Goal: Task Accomplishment & Management: Manage account settings

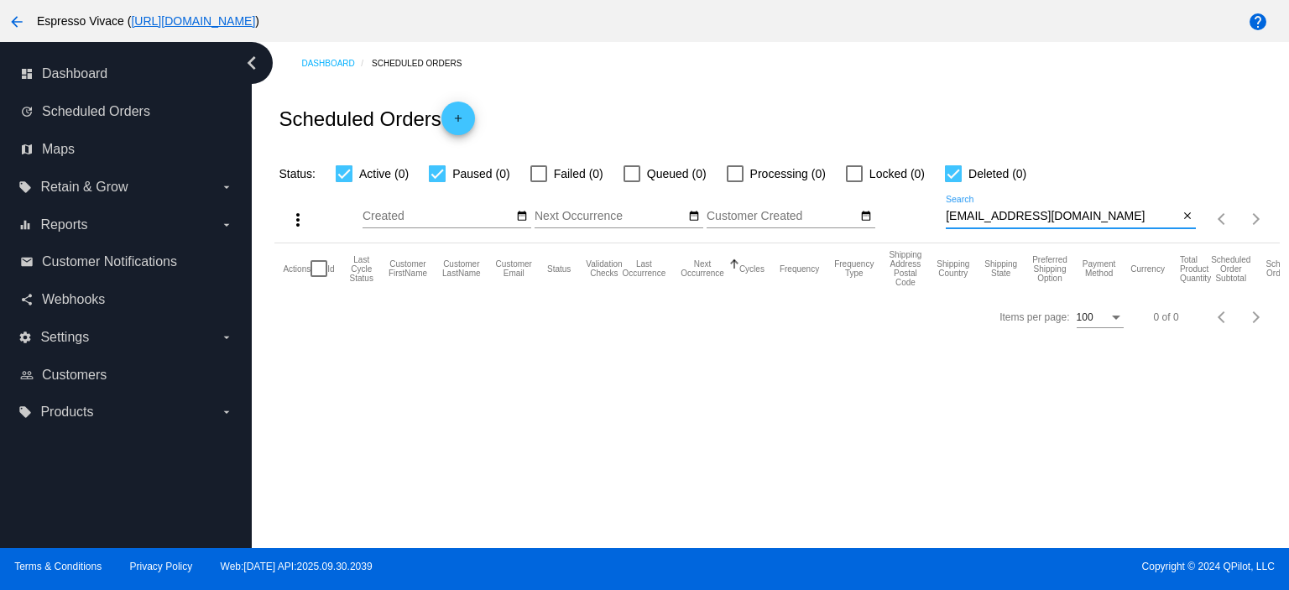
drag, startPoint x: 1112, startPoint y: 222, endPoint x: 841, endPoint y: 199, distance: 272.1
click at [845, 199] on div "more_vert Oct Jan Feb Mar Apr 1" at bounding box center [776, 214] width 1005 height 60
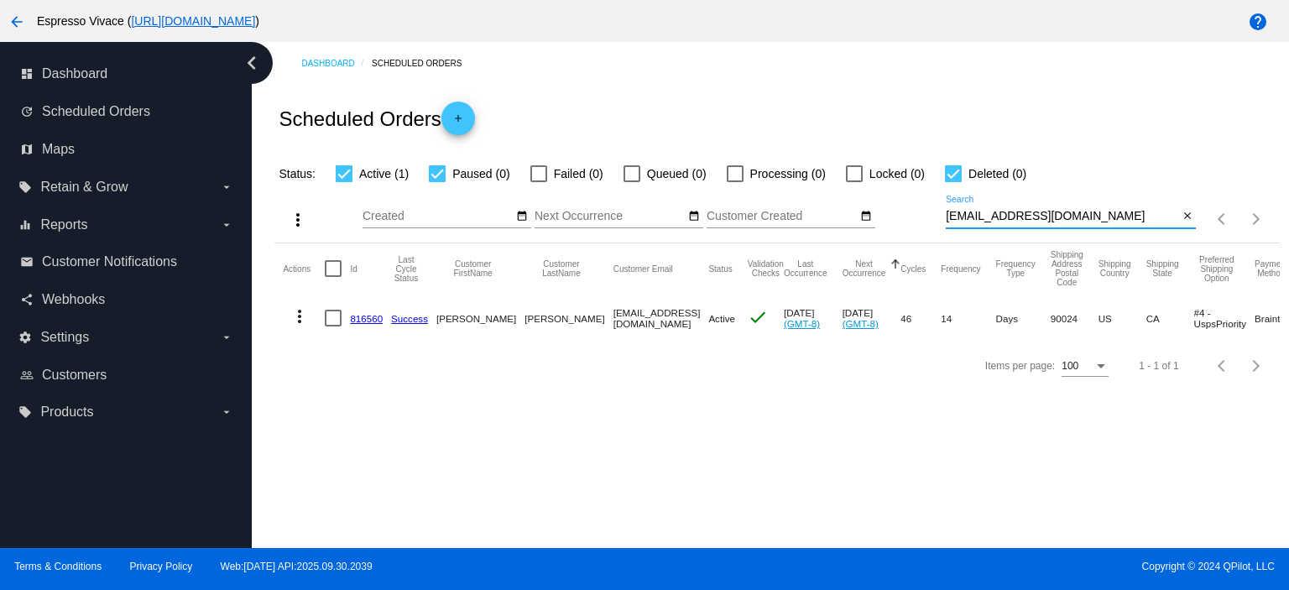
type input "[EMAIL_ADDRESS][DOMAIN_NAME]"
click at [949, 165] on div at bounding box center [953, 173] width 17 height 17
click at [953, 182] on input "Deleted (0)" at bounding box center [953, 182] width 1 height 1
checkbox input "false"
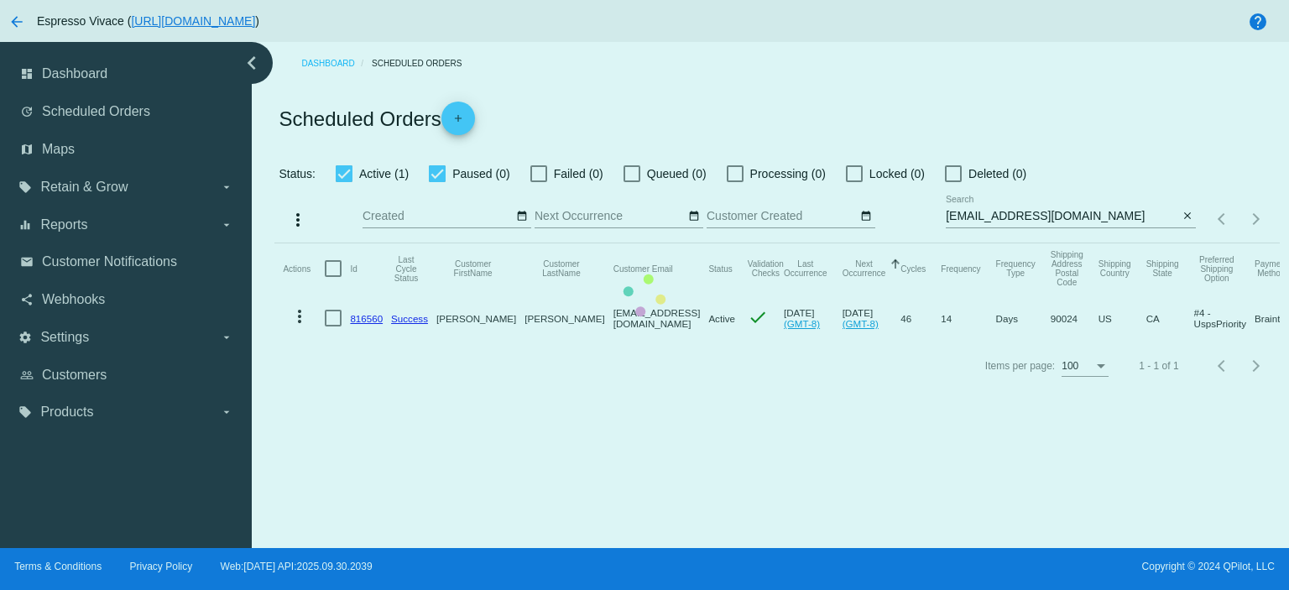
click at [442, 243] on mat-table "Actions Id Last Cycle Status Customer FirstName Customer LastName Customer Emai…" at bounding box center [776, 292] width 1005 height 99
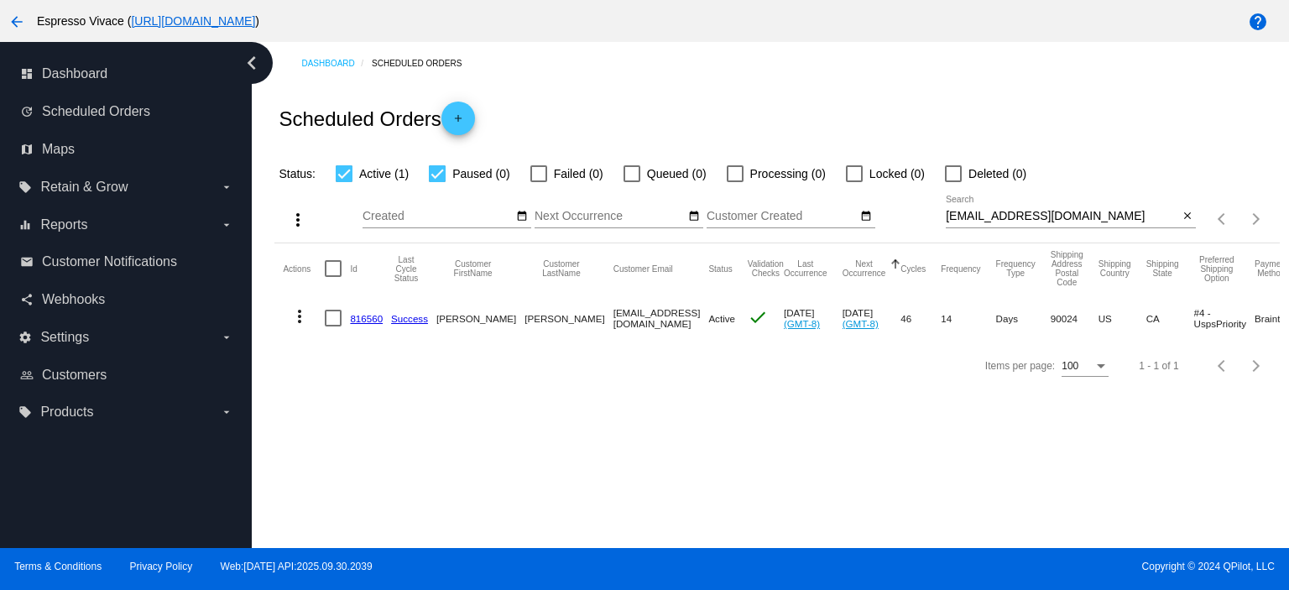
click at [440, 172] on div at bounding box center [437, 173] width 17 height 17
click at [437, 182] on input "Paused (0)" at bounding box center [436, 182] width 1 height 1
checkbox input "false"
click at [299, 314] on mat-icon "more_vert" at bounding box center [300, 316] width 20 height 20
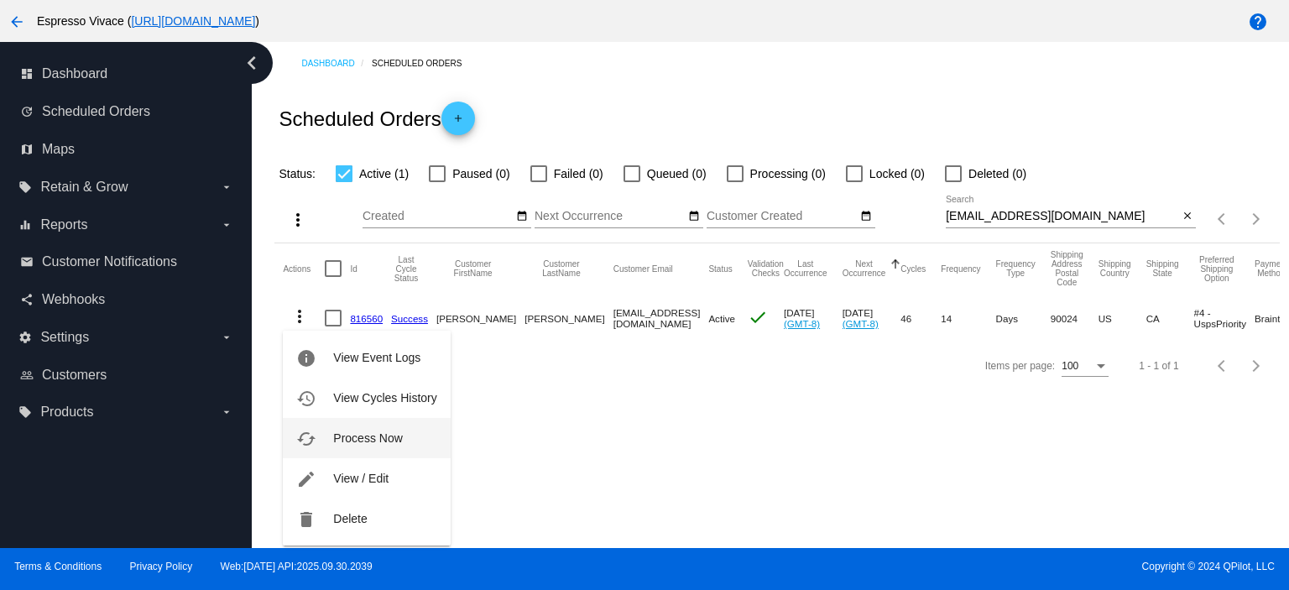
click at [389, 434] on span "Process Now" at bounding box center [367, 437] width 69 height 13
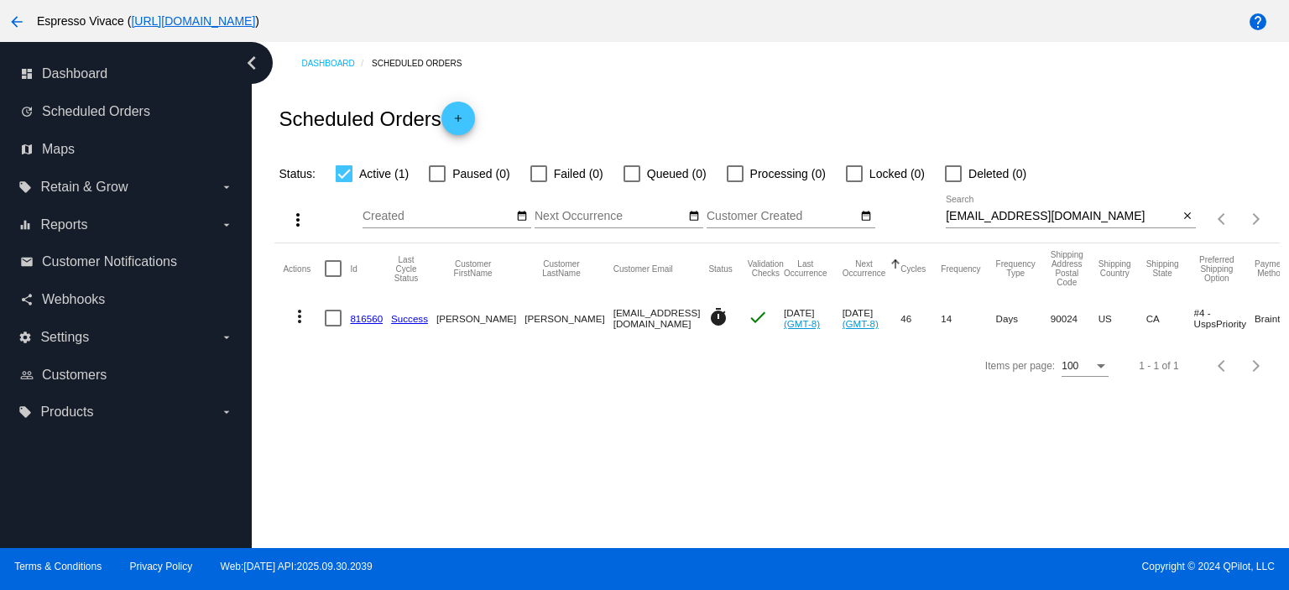
click at [369, 317] on link "816560" at bounding box center [366, 318] width 33 height 11
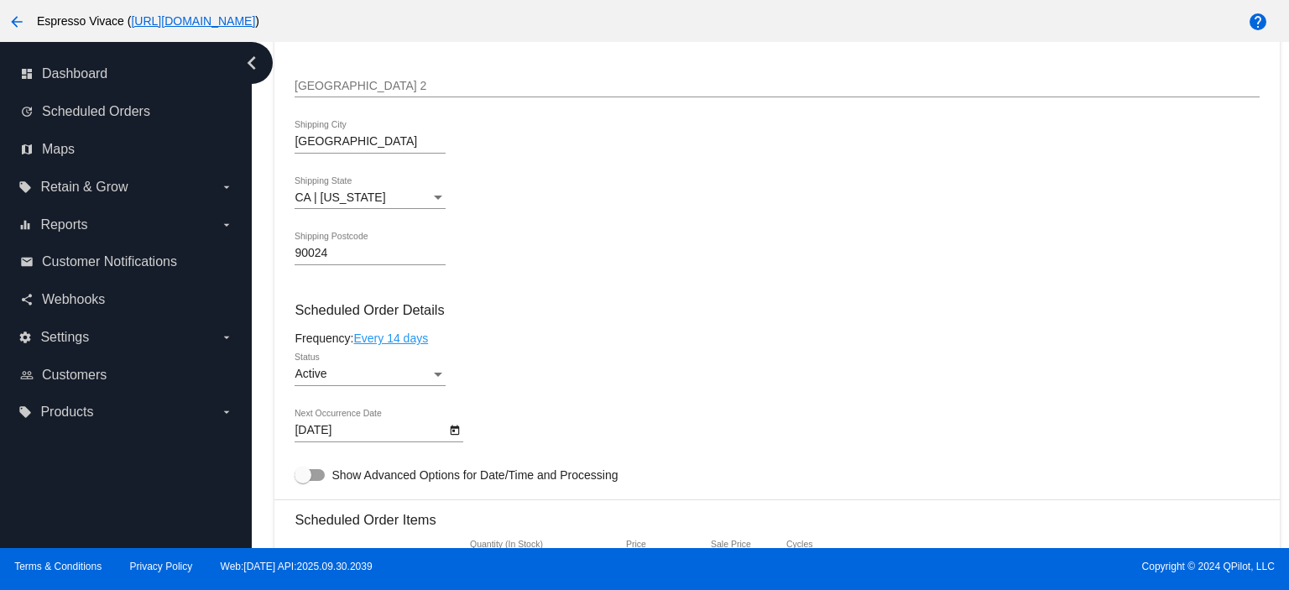
scroll to position [923, 0]
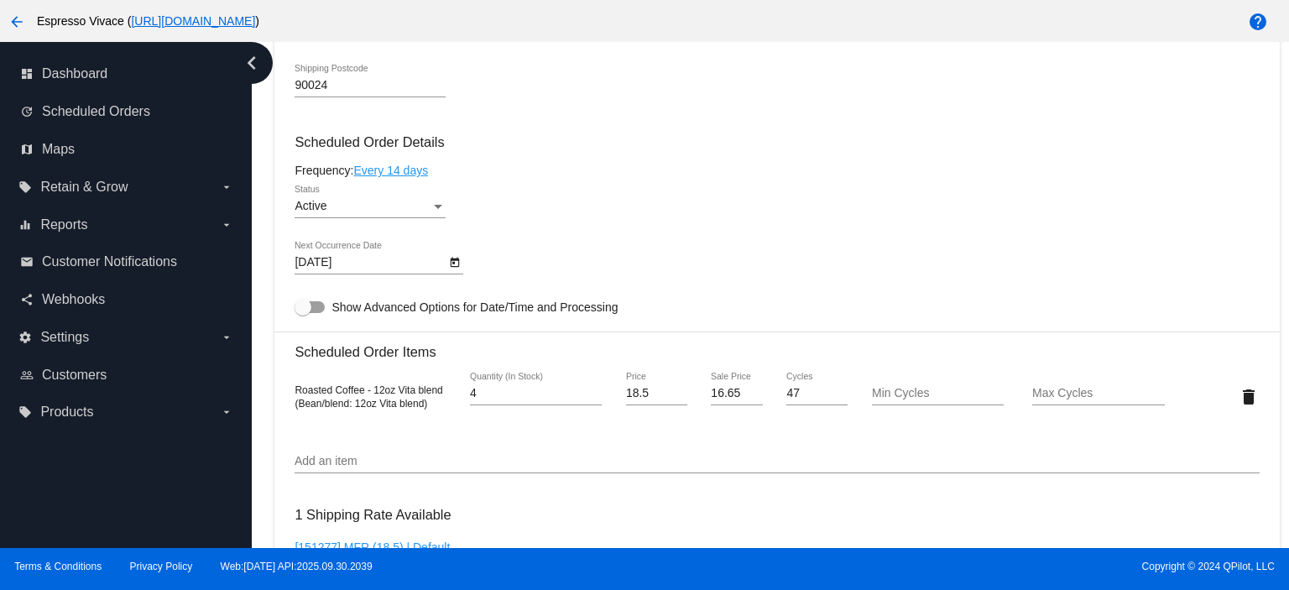
type input "4"
click at [587, 392] on input "4" at bounding box center [536, 393] width 132 height 13
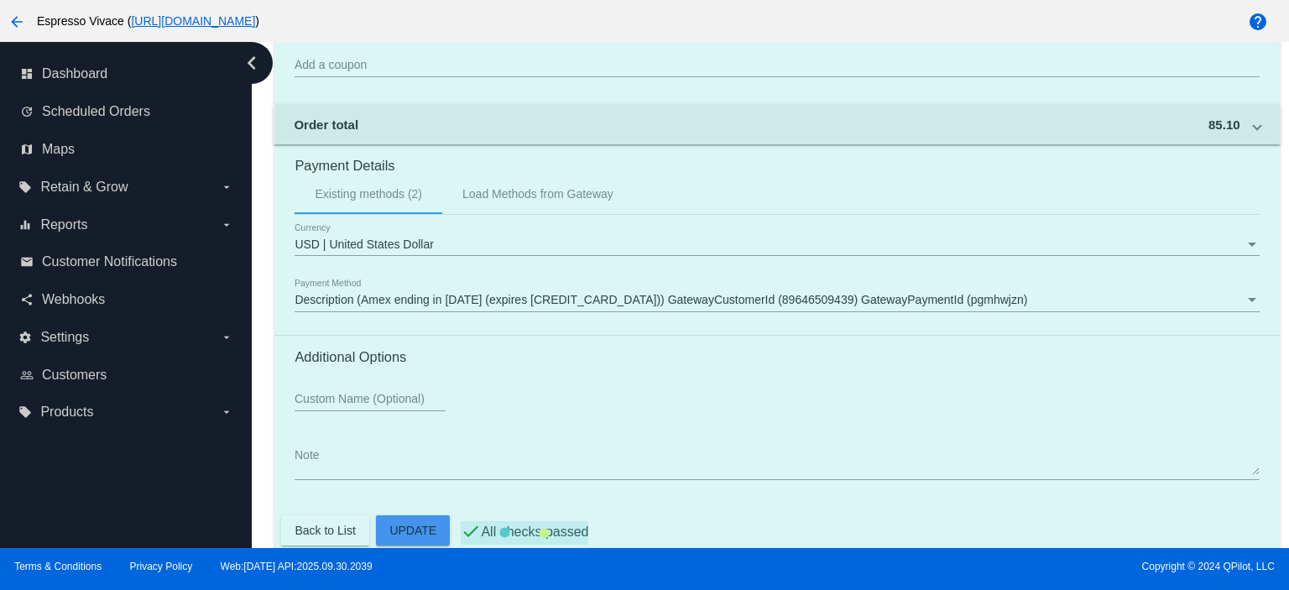
scroll to position [1575, 0]
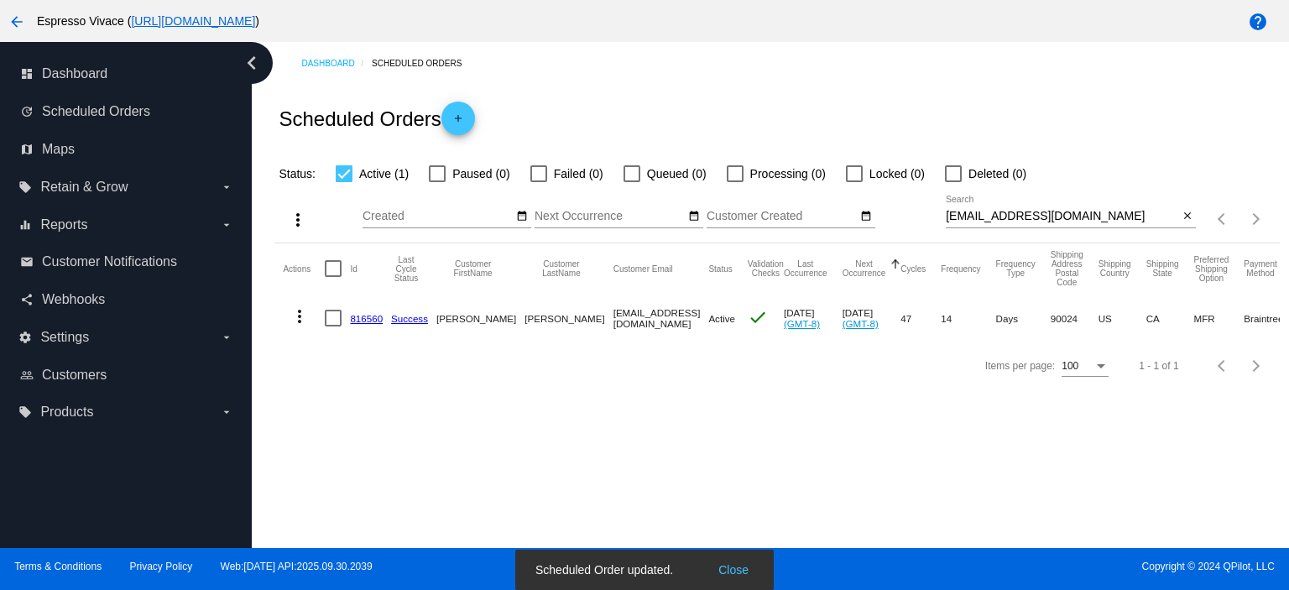
click at [300, 315] on mat-icon "more_vert" at bounding box center [300, 316] width 20 height 20
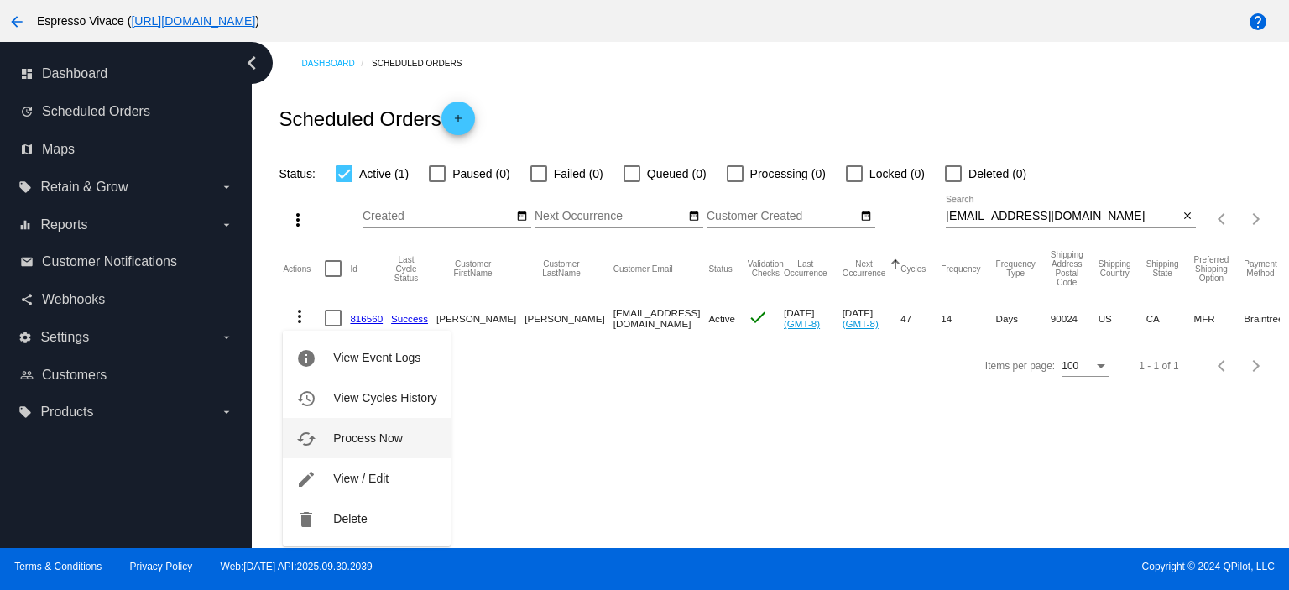
click at [393, 435] on span "Process Now" at bounding box center [367, 437] width 69 height 13
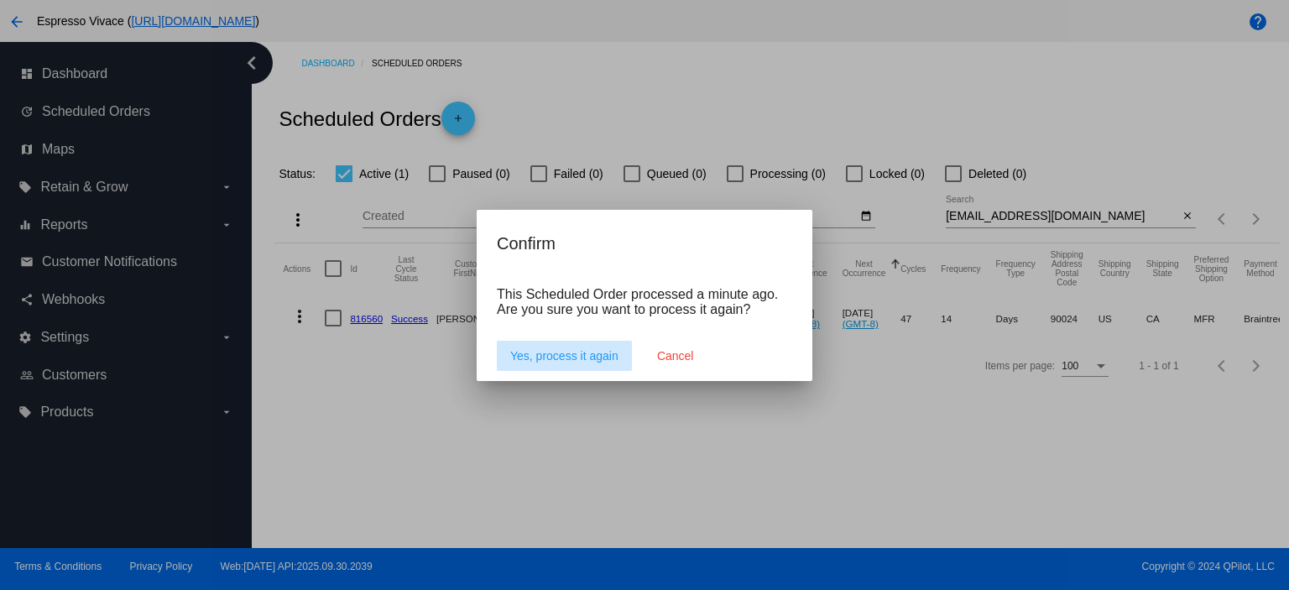
click at [587, 343] on button "Yes, process it again" at bounding box center [564, 356] width 135 height 30
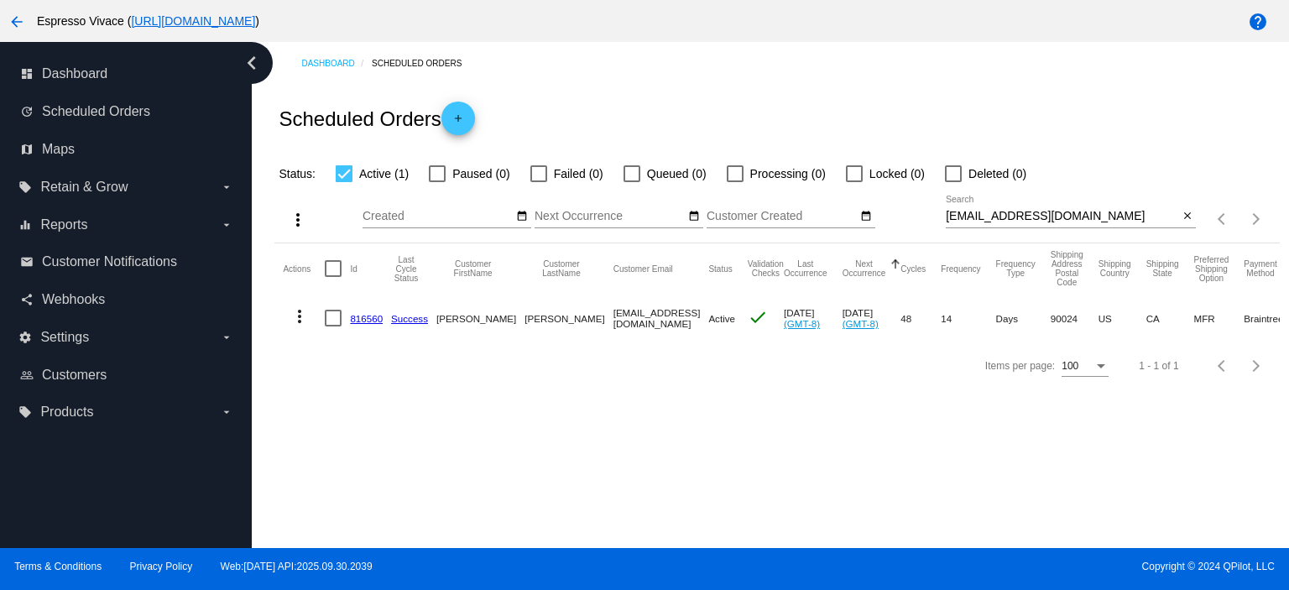
click at [368, 325] on mat-cell "816560" at bounding box center [370, 318] width 41 height 49
click at [369, 315] on link "816560" at bounding box center [366, 318] width 33 height 11
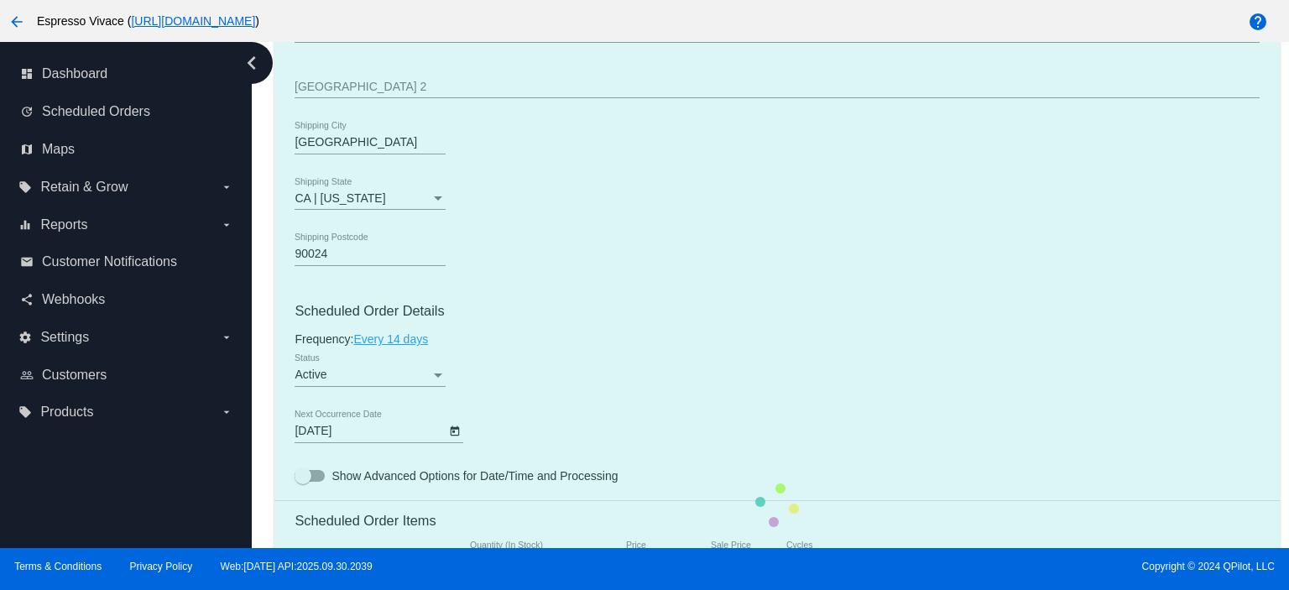
scroll to position [839, 0]
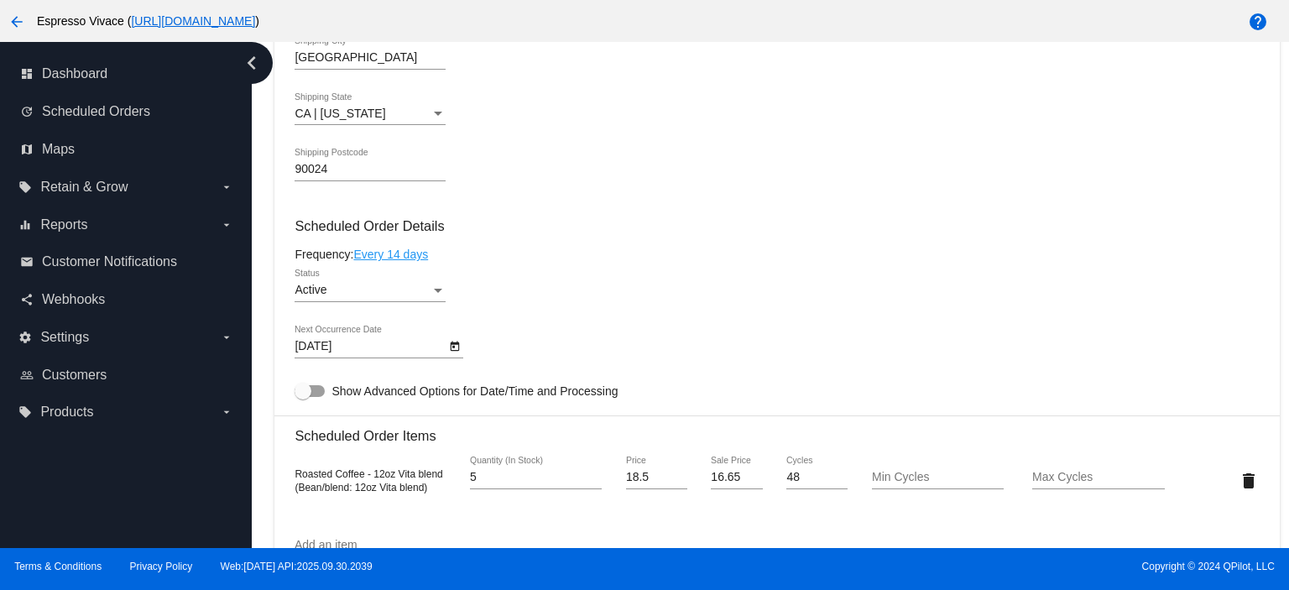
click at [591, 480] on input "5" at bounding box center [536, 477] width 132 height 13
click at [593, 484] on input "4" at bounding box center [536, 477] width 132 height 13
type input "3"
click at [591, 484] on input "3" at bounding box center [536, 477] width 132 height 13
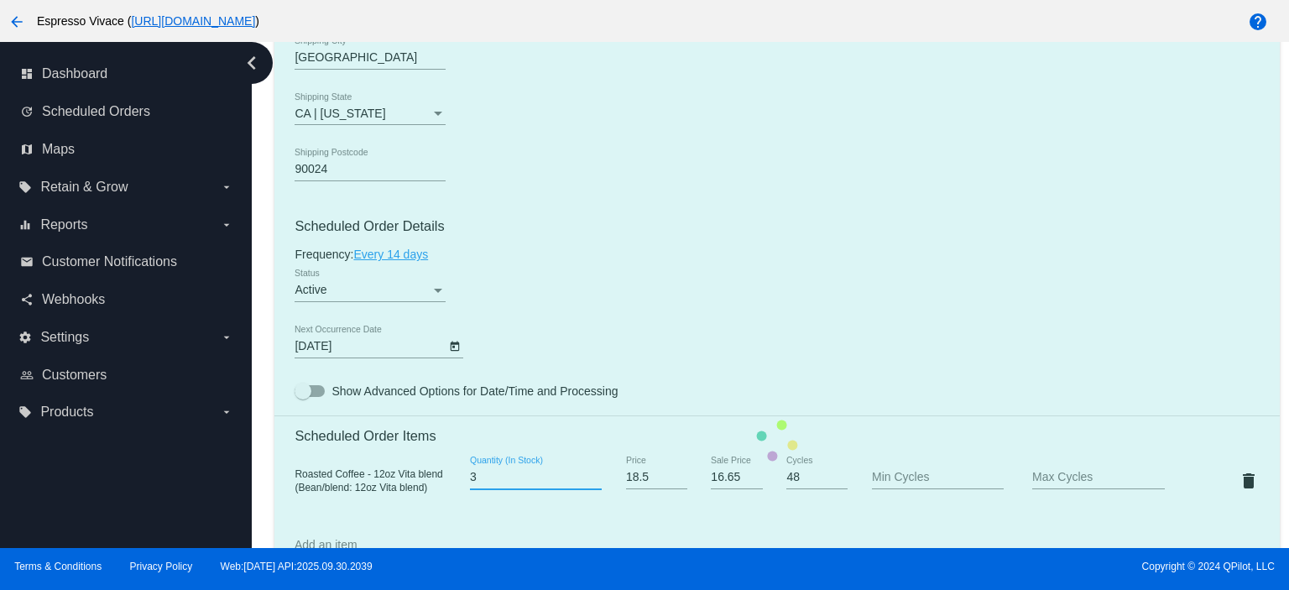
click at [413, 352] on mat-card "Customer 5661930: Thomas Lesinski LAofficemanager@ncm.com Customer Shipping Ent…" at bounding box center [776, 440] width 1005 height 1678
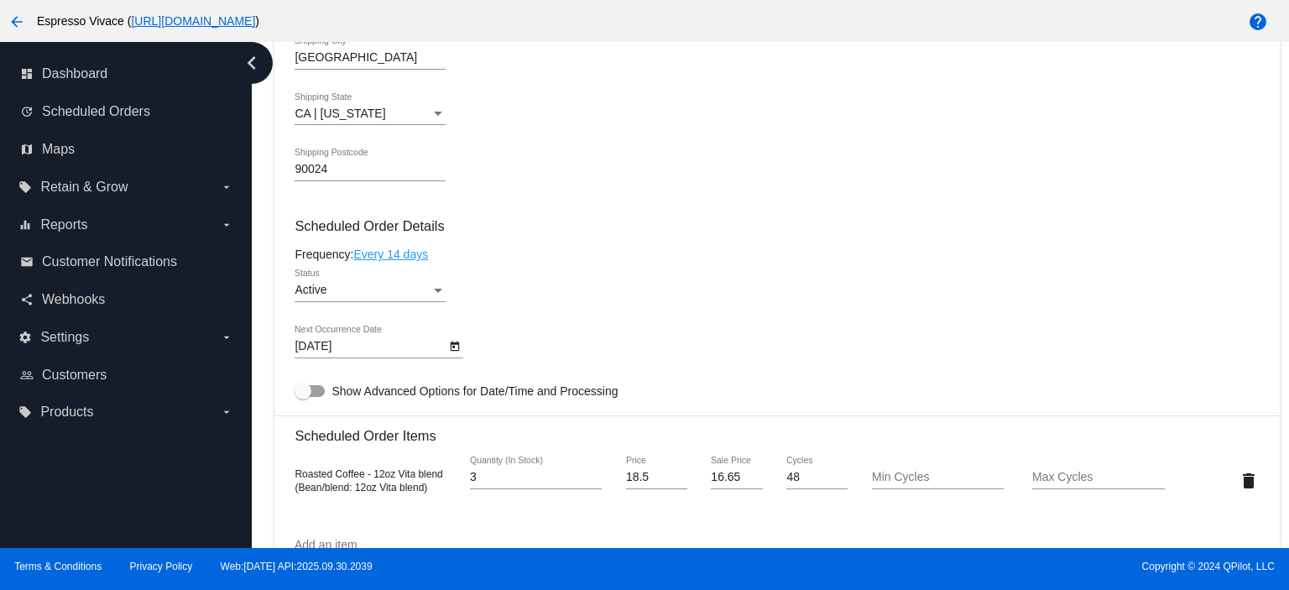
click at [413, 352] on body "arrow_back Espresso Vivace ( https://espressovivace.com ) help dashboard Dashbo…" at bounding box center [644, 295] width 1289 height 590
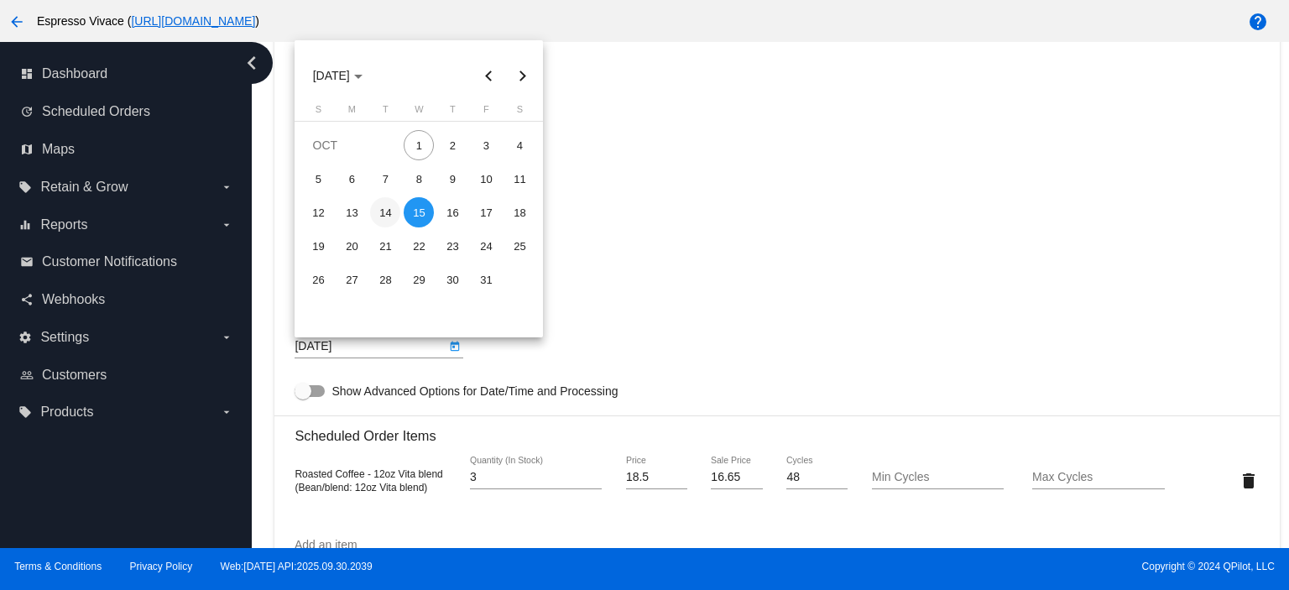
click at [390, 210] on div "14" at bounding box center [385, 212] width 30 height 30
type input "10/14/2025"
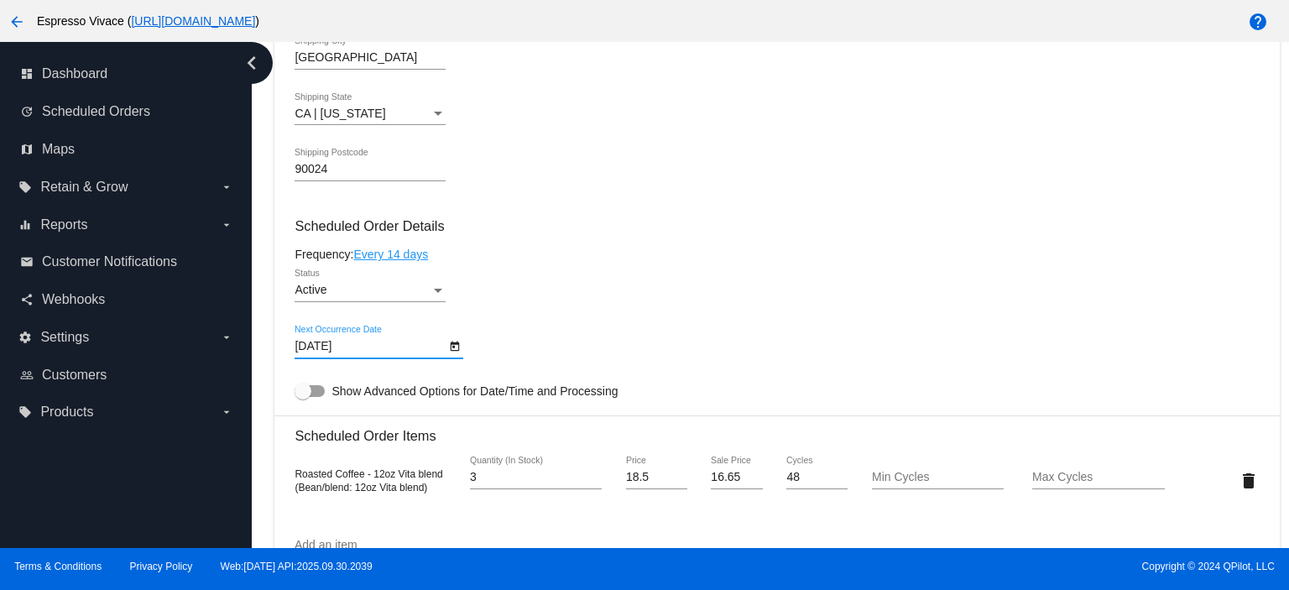
click at [305, 392] on div at bounding box center [303, 391] width 17 height 17
click at [303, 397] on input "Show Advanced Options for Date/Time and Processing" at bounding box center [302, 397] width 1 height 1
checkbox input "true"
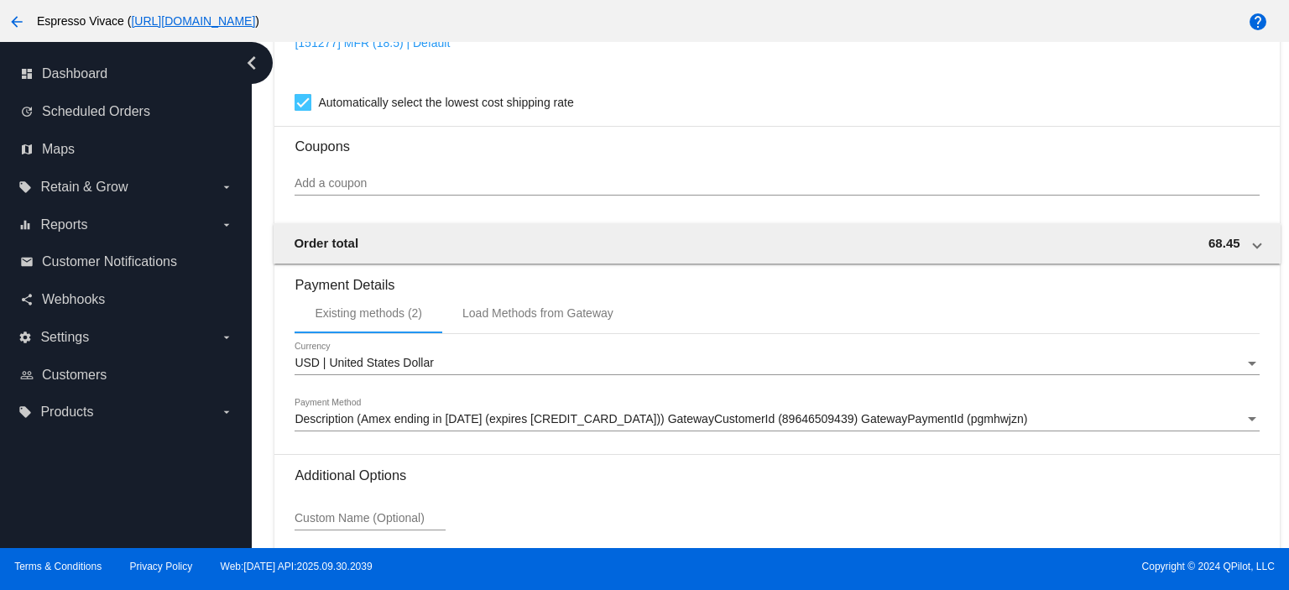
scroll to position [1955, 0]
